Goal: Information Seeking & Learning: Stay updated

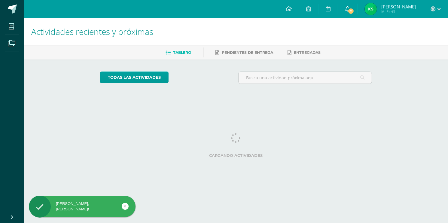
click at [355, 8] on span "2" at bounding box center [351, 11] width 7 height 7
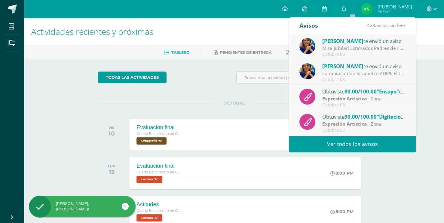
click at [344, 147] on link "Ver todos los avisos" at bounding box center [352, 144] width 127 height 17
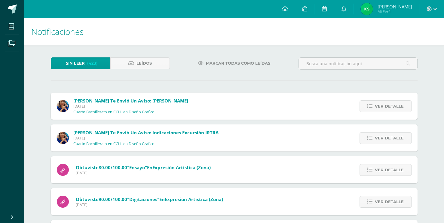
click at [344, 147] on div "Lucía Noriega te envió un aviso: Indicaciones Excursión IRTRA Miércoles 08 de O…" at bounding box center [234, 138] width 367 height 27
click at [148, 61] on span "Leídos" at bounding box center [144, 63] width 15 height 11
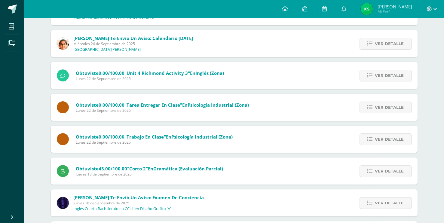
scroll to position [125, 0]
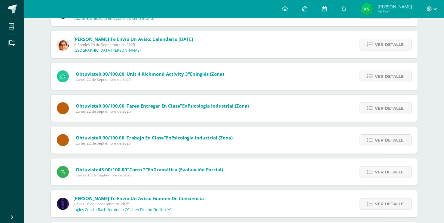
click at [167, 167] on span "Gramática (Evaluación parcial)" at bounding box center [188, 170] width 70 height 6
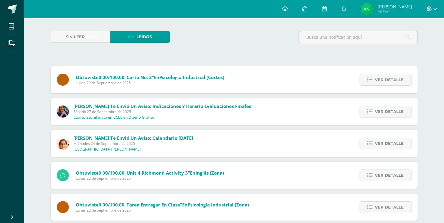
scroll to position [0, 0]
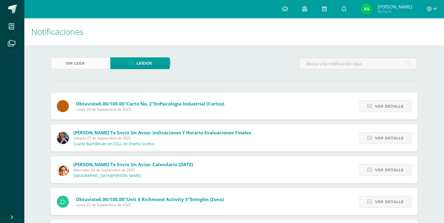
drag, startPoint x: 91, startPoint y: 70, endPoint x: 104, endPoint y: 65, distance: 14.3
click at [104, 65] on div "Sin leer (423) Leídos" at bounding box center [110, 65] width 124 height 17
click at [104, 65] on link "Sin leer (423)" at bounding box center [81, 63] width 60 height 12
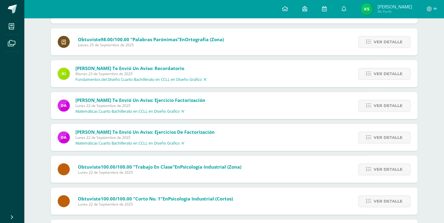
scroll to position [639, 0]
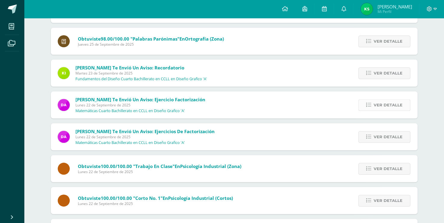
click at [367, 107] on link "Ver detalle" at bounding box center [385, 105] width 52 height 12
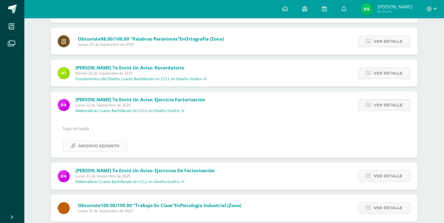
click at [96, 141] on span "Archivo Adjunto" at bounding box center [98, 145] width 41 height 11
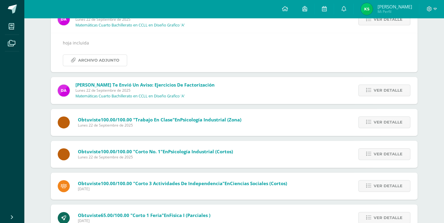
scroll to position [733, 0]
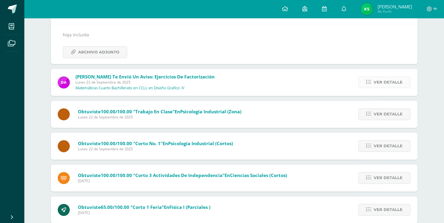
click at [377, 78] on span "Ver detalle" at bounding box center [388, 82] width 29 height 11
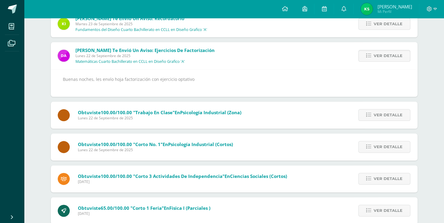
scroll to position [688, 0]
click at [367, 54] on icon at bounding box center [368, 56] width 5 height 5
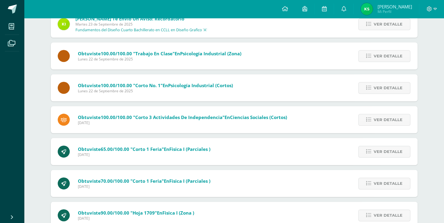
click at [367, 54] on icon at bounding box center [368, 56] width 5 height 5
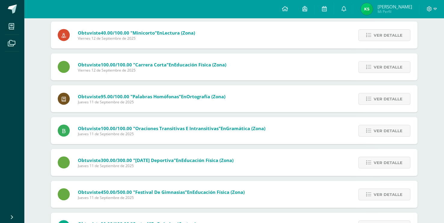
scroll to position [1119, 0]
